Goal: Transaction & Acquisition: Purchase product/service

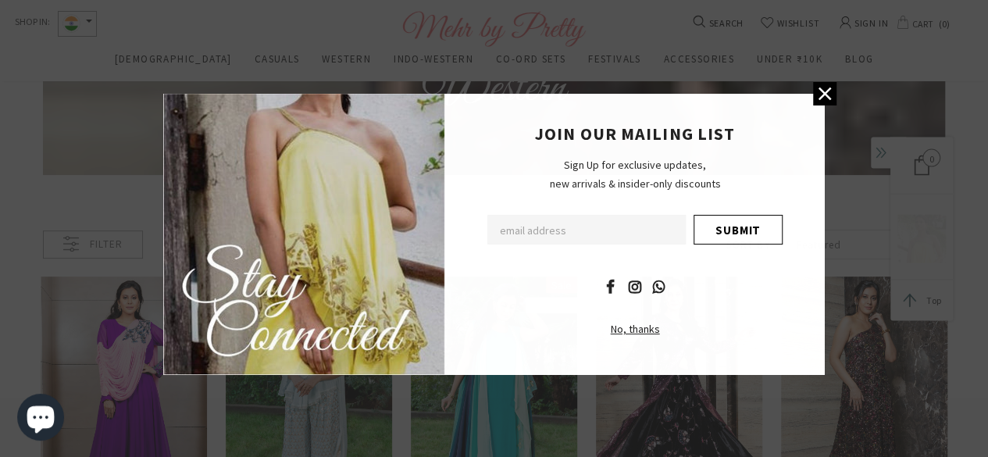
scroll to position [237, 0]
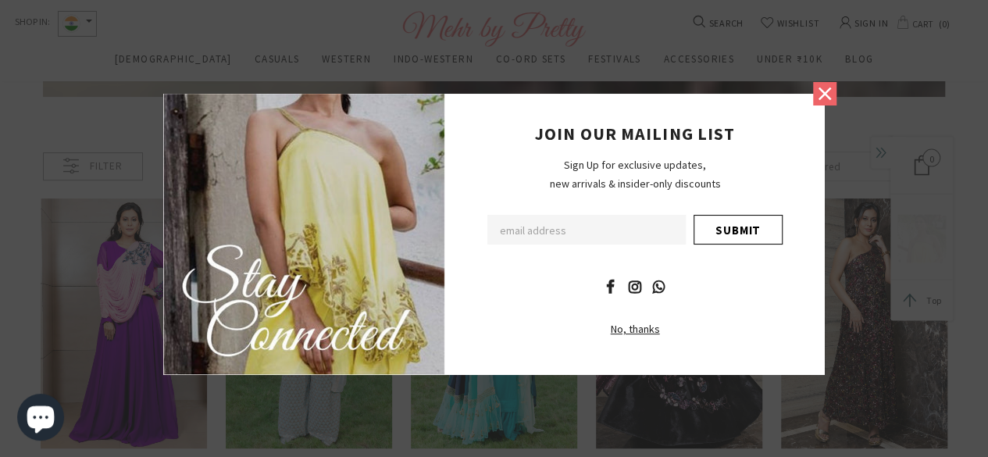
click at [823, 98] on icon at bounding box center [825, 94] width 20 height 20
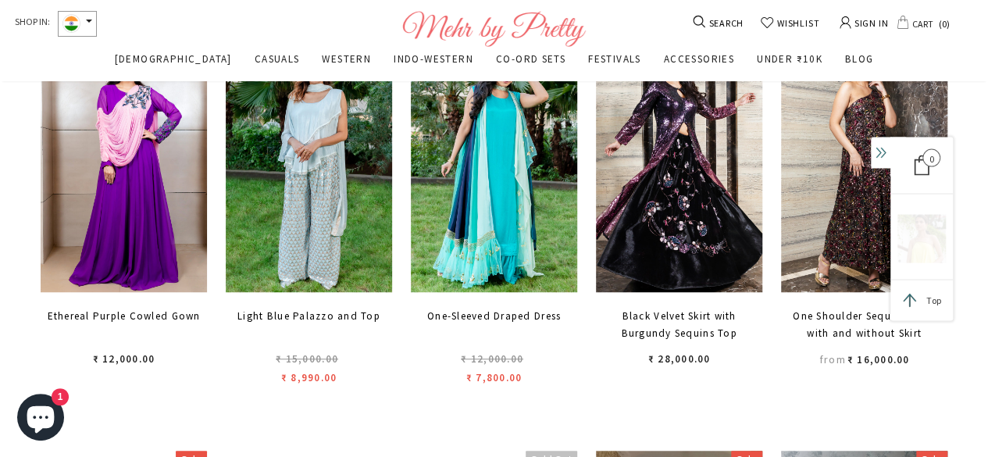
scroll to position [315, 0]
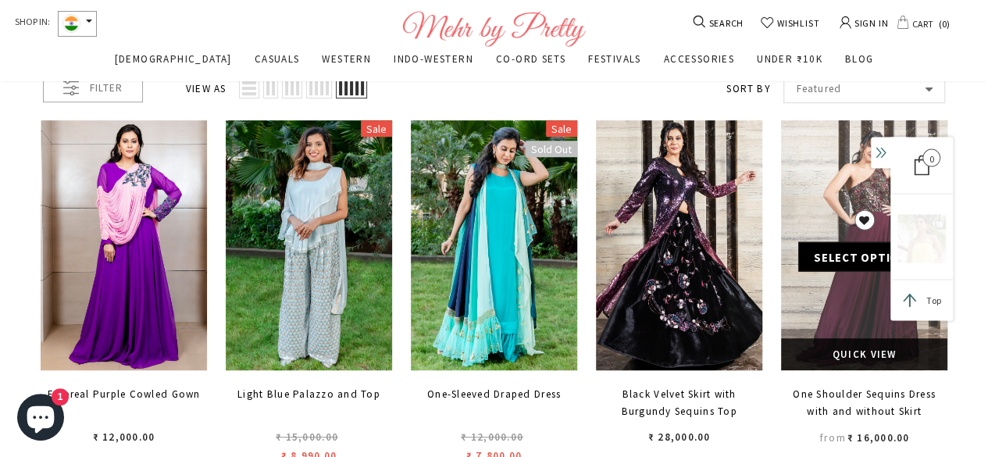
click at [835, 301] on link at bounding box center [864, 245] width 166 height 250
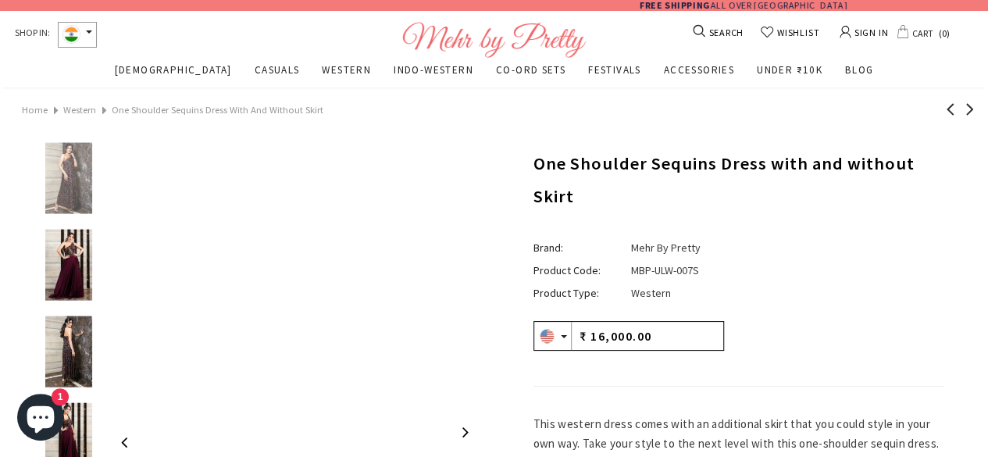
click at [70, 169] on img at bounding box center [68, 178] width 55 height 71
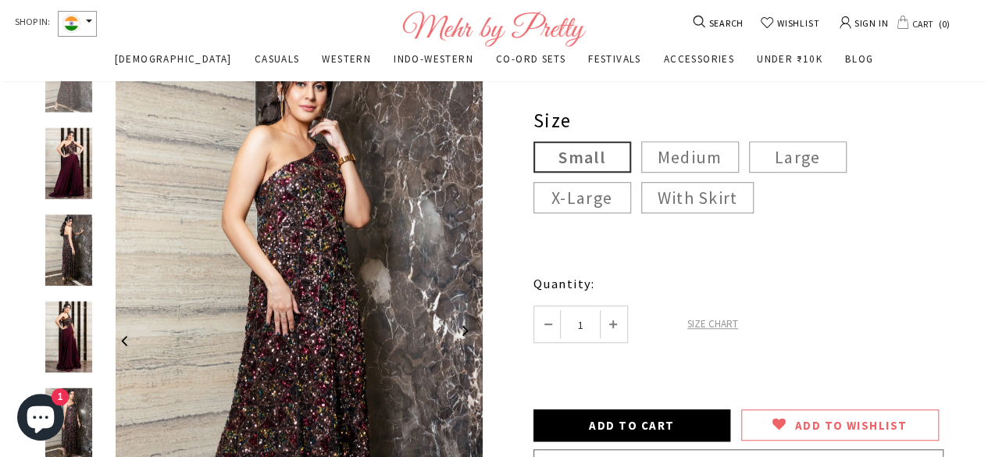
scroll to position [469, 0]
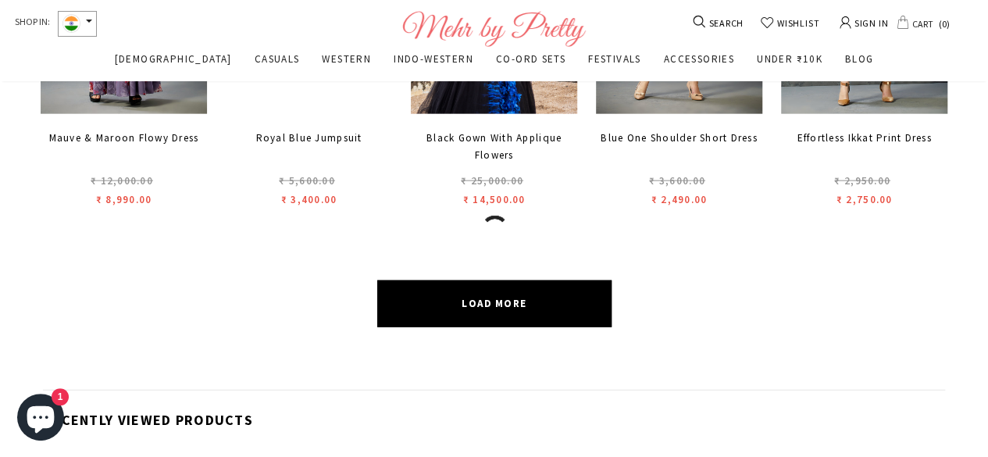
scroll to position [1799, 0]
